Goal: Check status: Check status

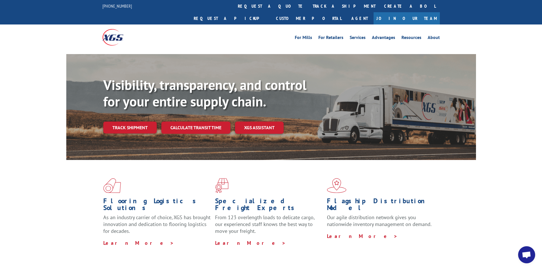
click at [124, 122] on link "Track shipment" at bounding box center [129, 128] width 53 height 12
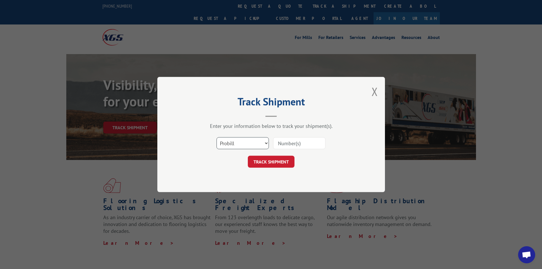
click at [259, 141] on select "Select category... Probill BOL PO" at bounding box center [243, 143] width 52 height 12
select select "bol"
click at [217, 137] on select "Select category... Probill BOL PO" at bounding box center [243, 143] width 52 height 12
click at [294, 147] on input at bounding box center [299, 143] width 52 height 12
paste input "2850593"
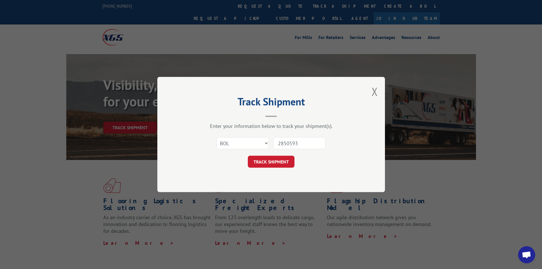
type input "2850593"
click at [273, 169] on div "Track Shipment Enter your information below to track your shipment(s). Select c…" at bounding box center [271, 134] width 228 height 115
click at [273, 161] on button "TRACK SHIPMENT" at bounding box center [271, 162] width 47 height 12
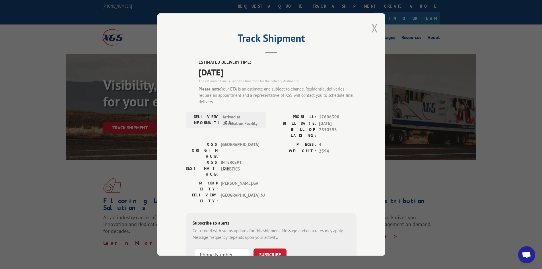
click at [373, 30] on button "Close modal" at bounding box center [375, 27] width 6 height 15
